Goal: Check status: Check status

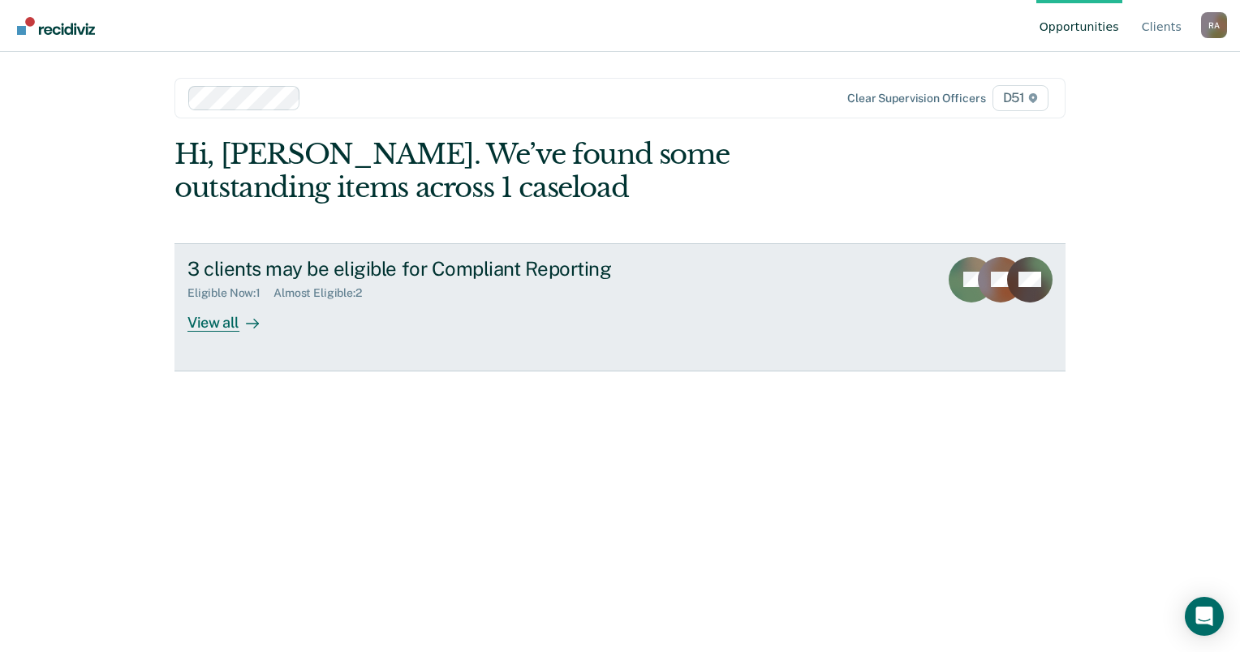
click at [923, 282] on link "3 clients may be eligible for Compliant Reporting Eligible Now : 1 Almost Eligi…" at bounding box center [619, 307] width 891 height 128
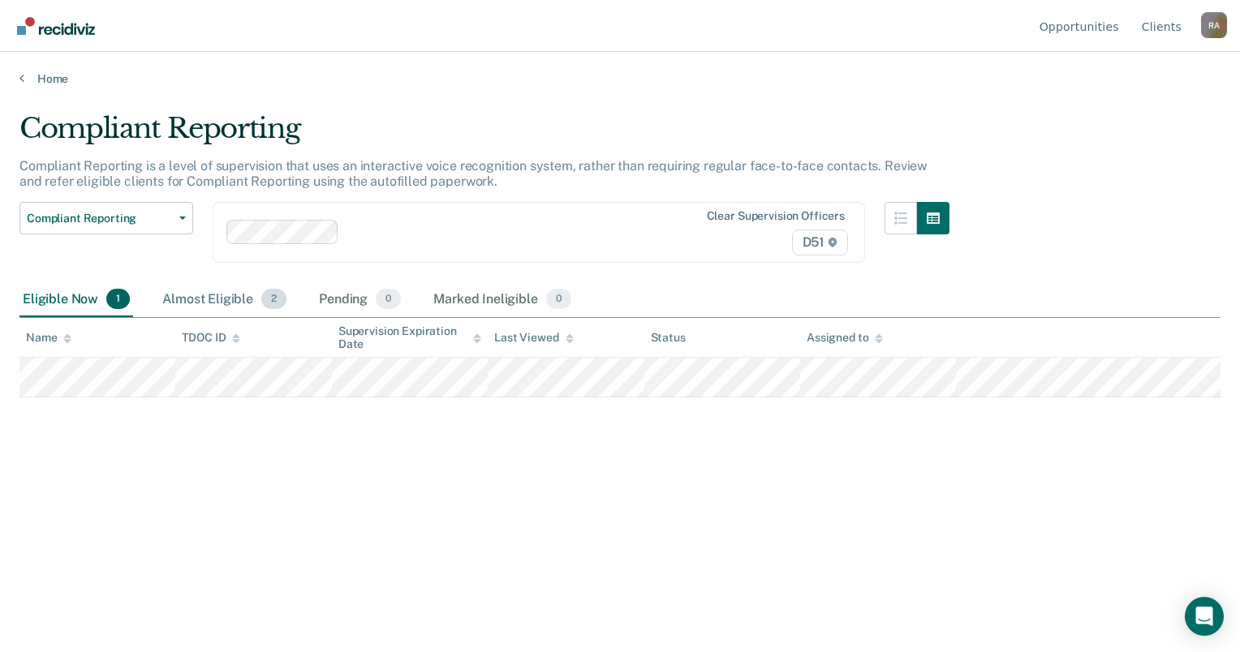
click at [237, 294] on div "Almost Eligible 2" at bounding box center [224, 300] width 131 height 36
